Goal: Task Accomplishment & Management: Use online tool/utility

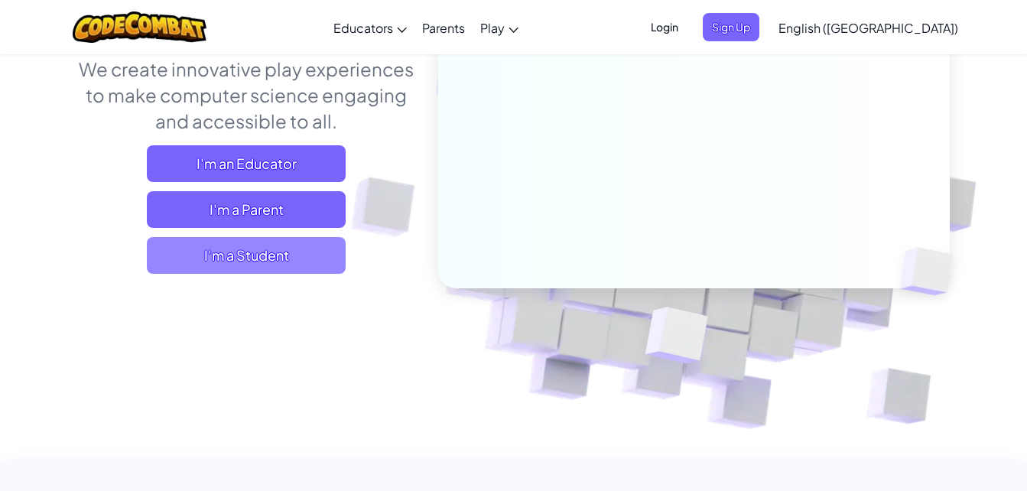
scroll to position [206, 0]
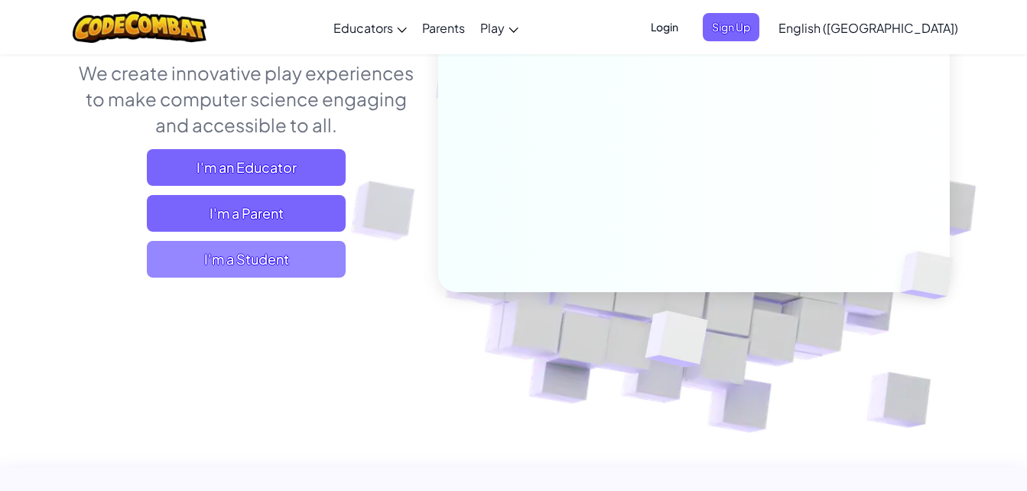
click at [290, 251] on span "I'm a Student" at bounding box center [246, 259] width 199 height 37
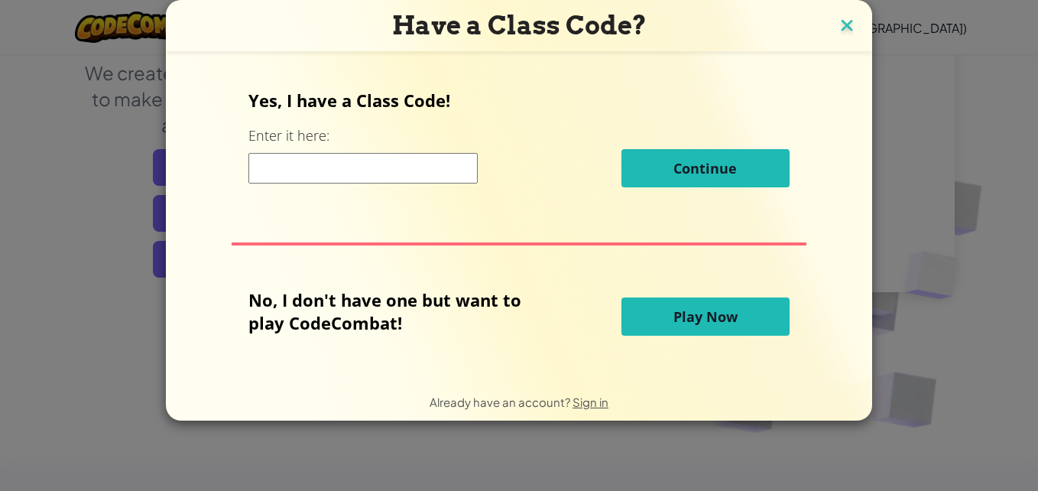
click at [842, 23] on img at bounding box center [847, 26] width 20 height 23
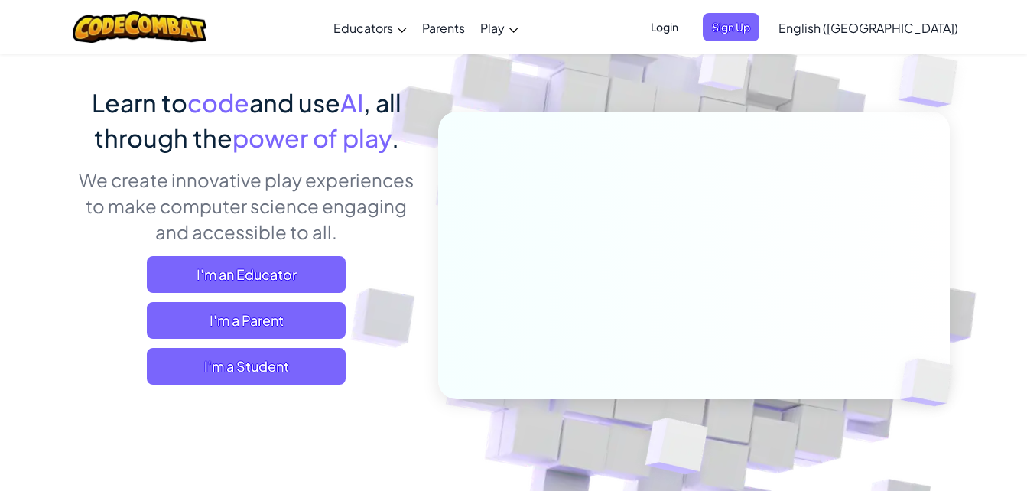
scroll to position [64, 0]
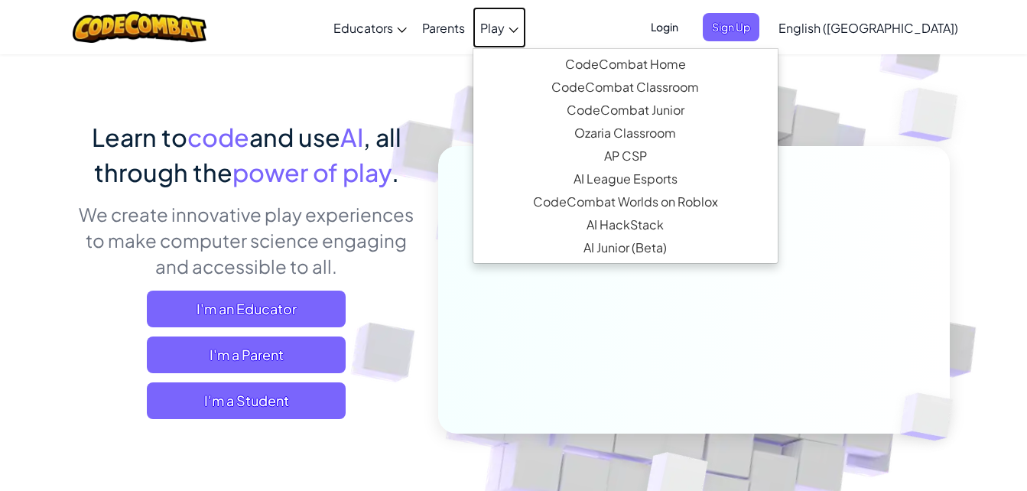
click at [518, 30] on icon at bounding box center [513, 30] width 10 height 5
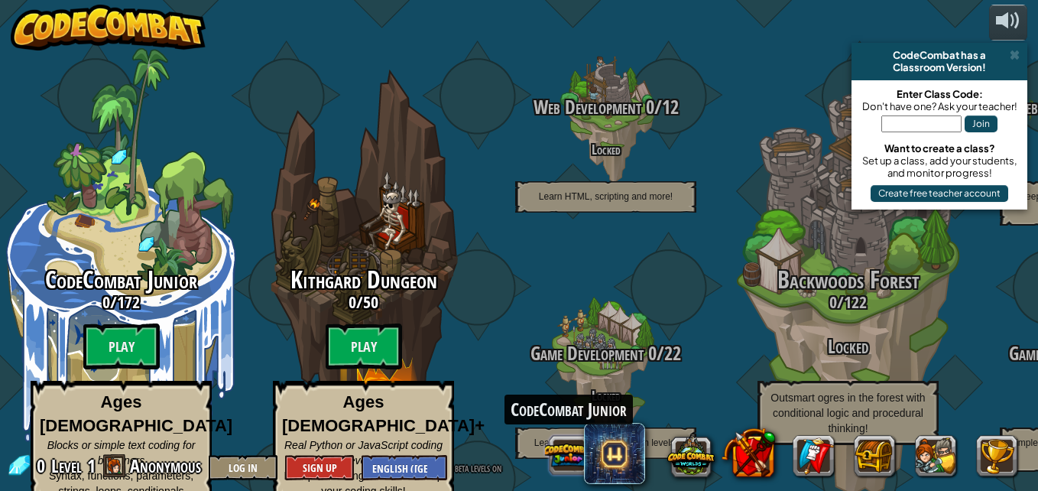
click at [580, 469] on button at bounding box center [568, 454] width 47 height 47
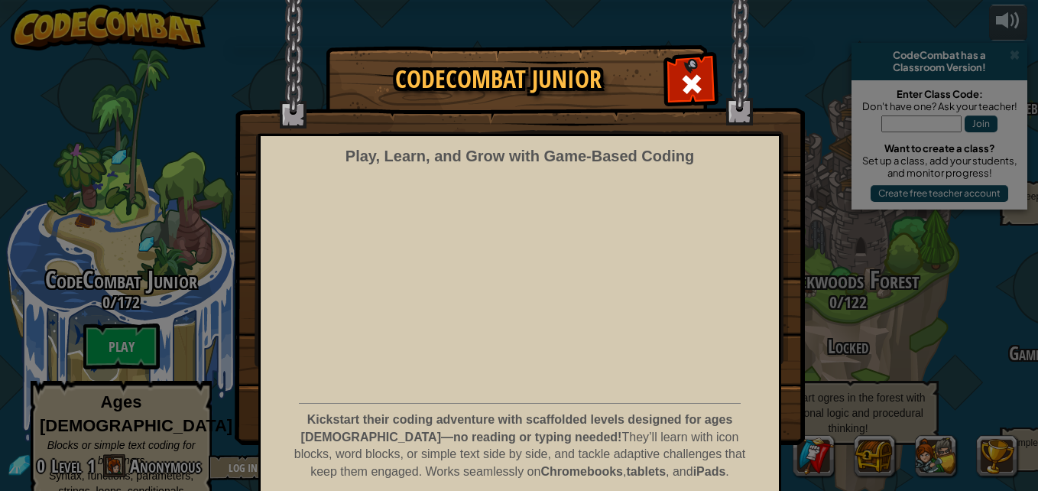
scroll to position [61, 0]
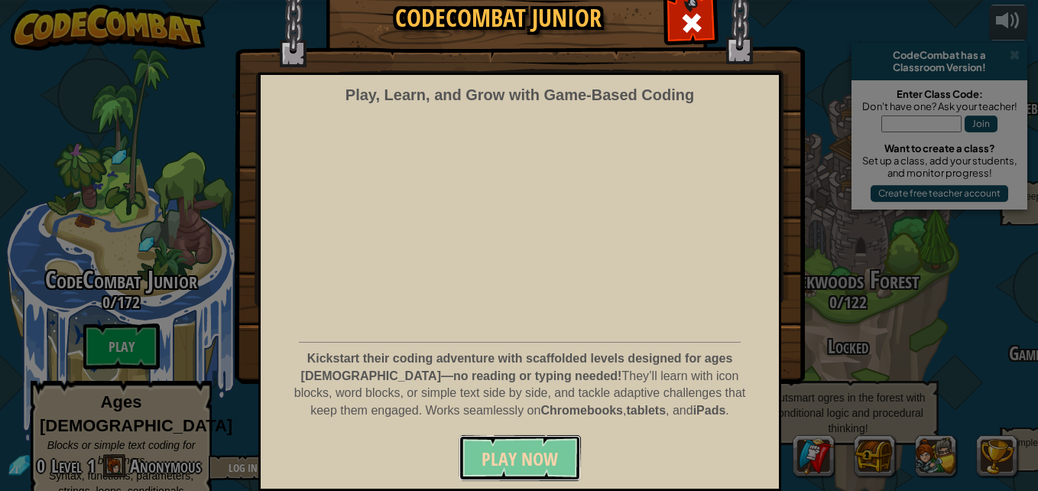
click at [538, 449] on span "Play Now" at bounding box center [520, 458] width 76 height 24
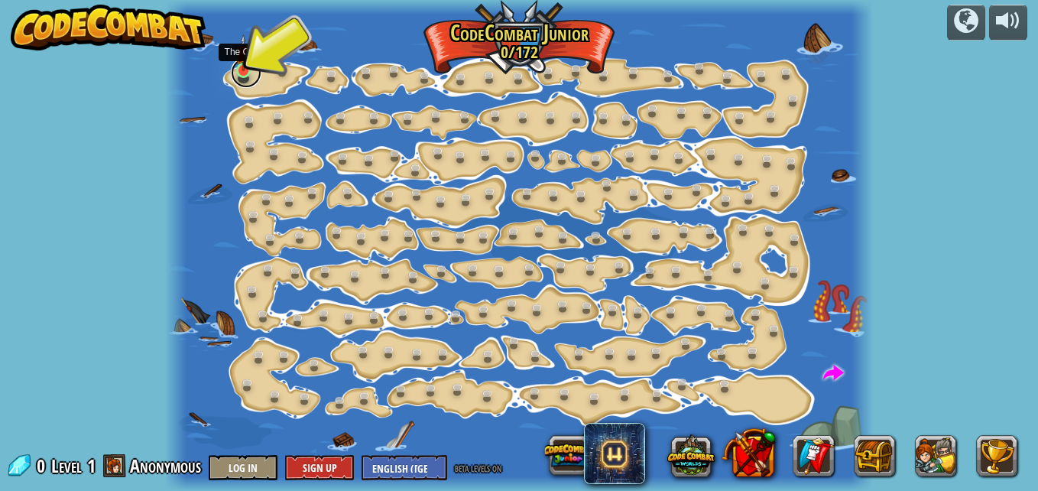
click at [243, 73] on link at bounding box center [246, 72] width 31 height 31
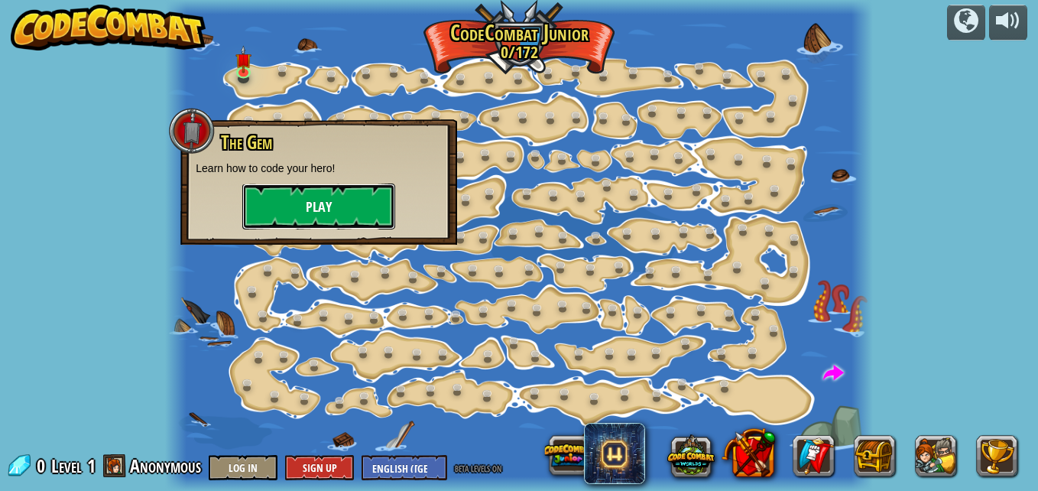
click at [296, 196] on button "Play" at bounding box center [318, 206] width 153 height 46
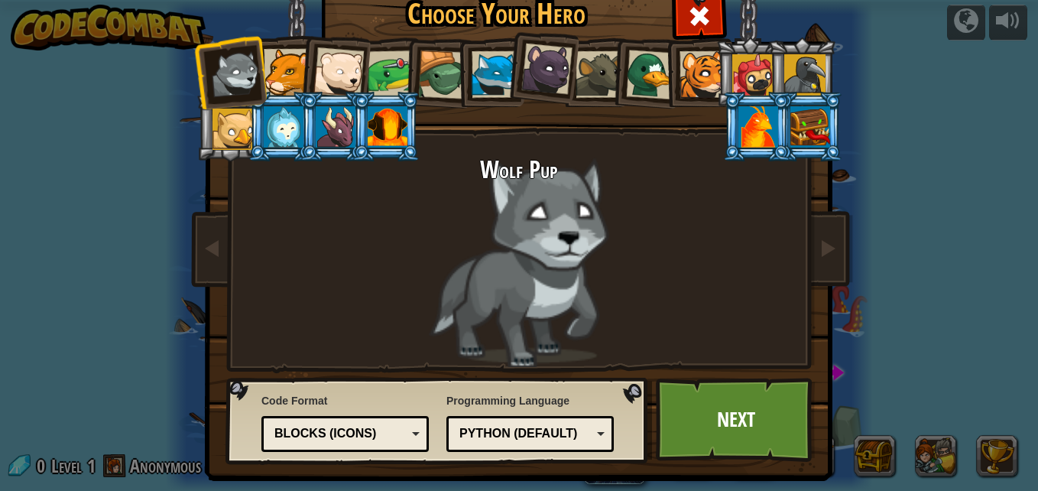
click at [581, 439] on div "Python (Default)" at bounding box center [525, 434] width 132 height 18
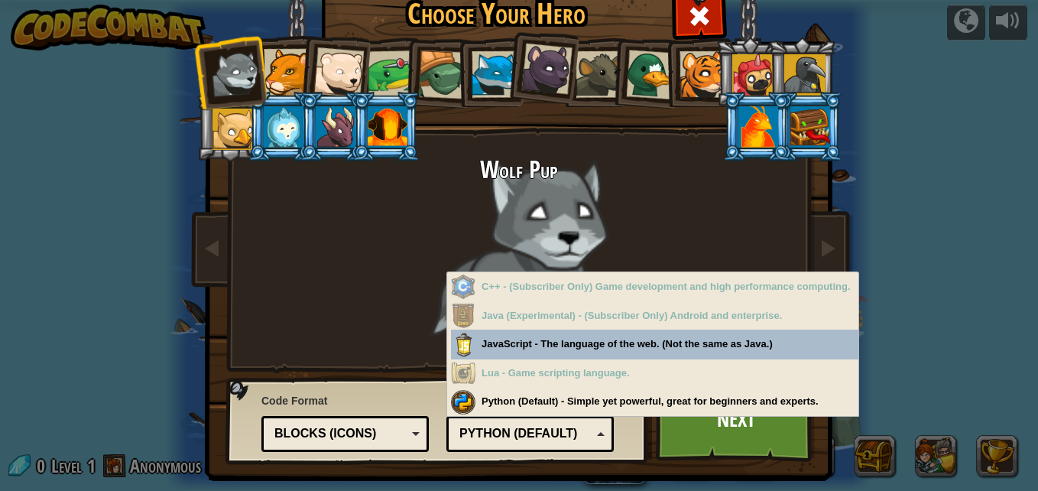
click at [581, 439] on div "Python (Default)" at bounding box center [525, 434] width 132 height 18
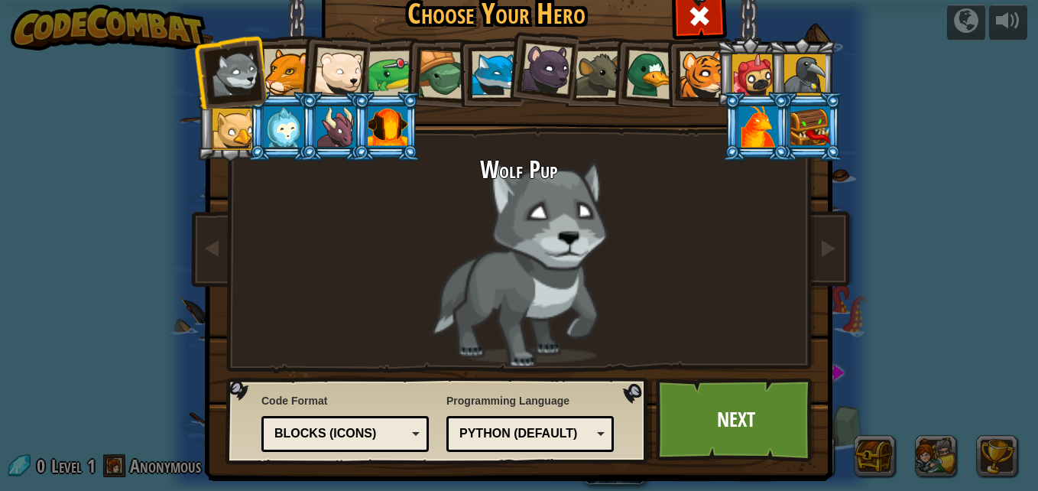
click at [581, 439] on div "Python (Default)" at bounding box center [525, 434] width 132 height 18
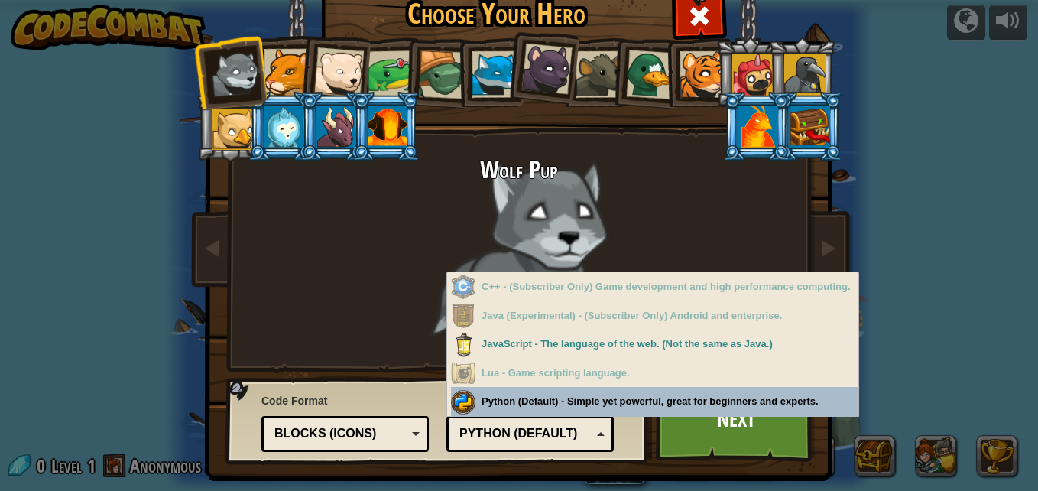
click at [631, 397] on div "Code Format Text code Blocks and code Blocks Blocks (Icons) Blocks (Icons) Bloc…" at bounding box center [438, 420] width 414 height 78
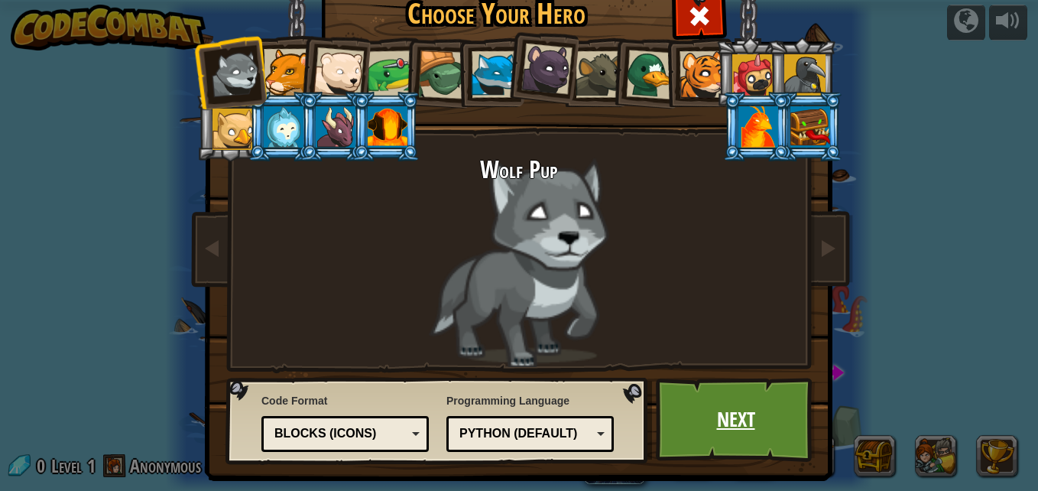
click at [686, 432] on link "Next" at bounding box center [736, 420] width 160 height 84
